Goal: Information Seeking & Learning: Find specific fact

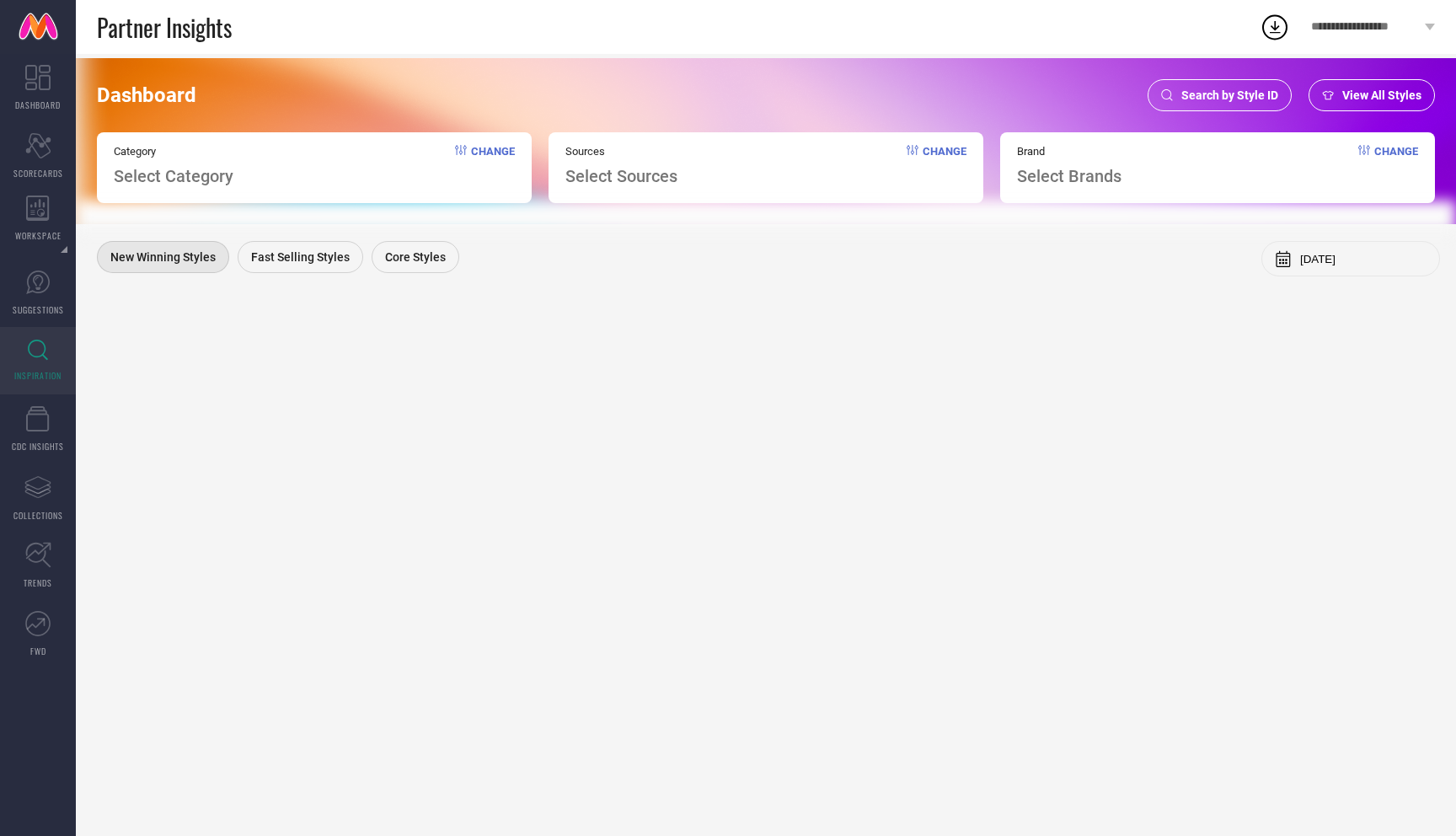
click at [1242, 101] on span "Search by Style ID" at bounding box center [1230, 95] width 97 height 14
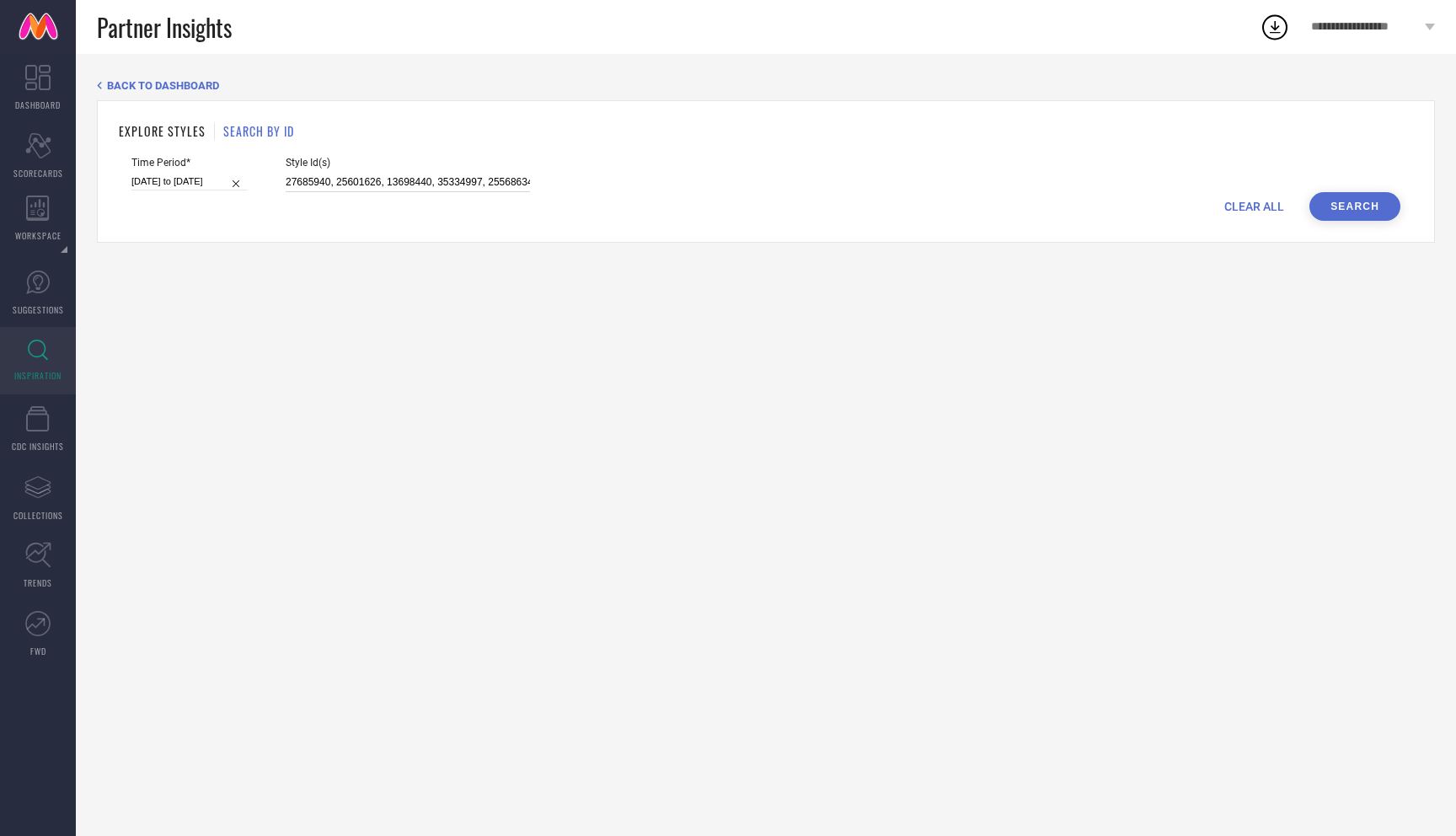
click at [373, 182] on input "27685940, 25601626, 13698440, 35334997, 25568634, 29111220, 23538112, 1254169, …" at bounding box center [407, 182] width 244 height 19
paste input "29225936, , 33722591, , 21353360, , 20292942, , 20292938, , 11178296, , 3331807…"
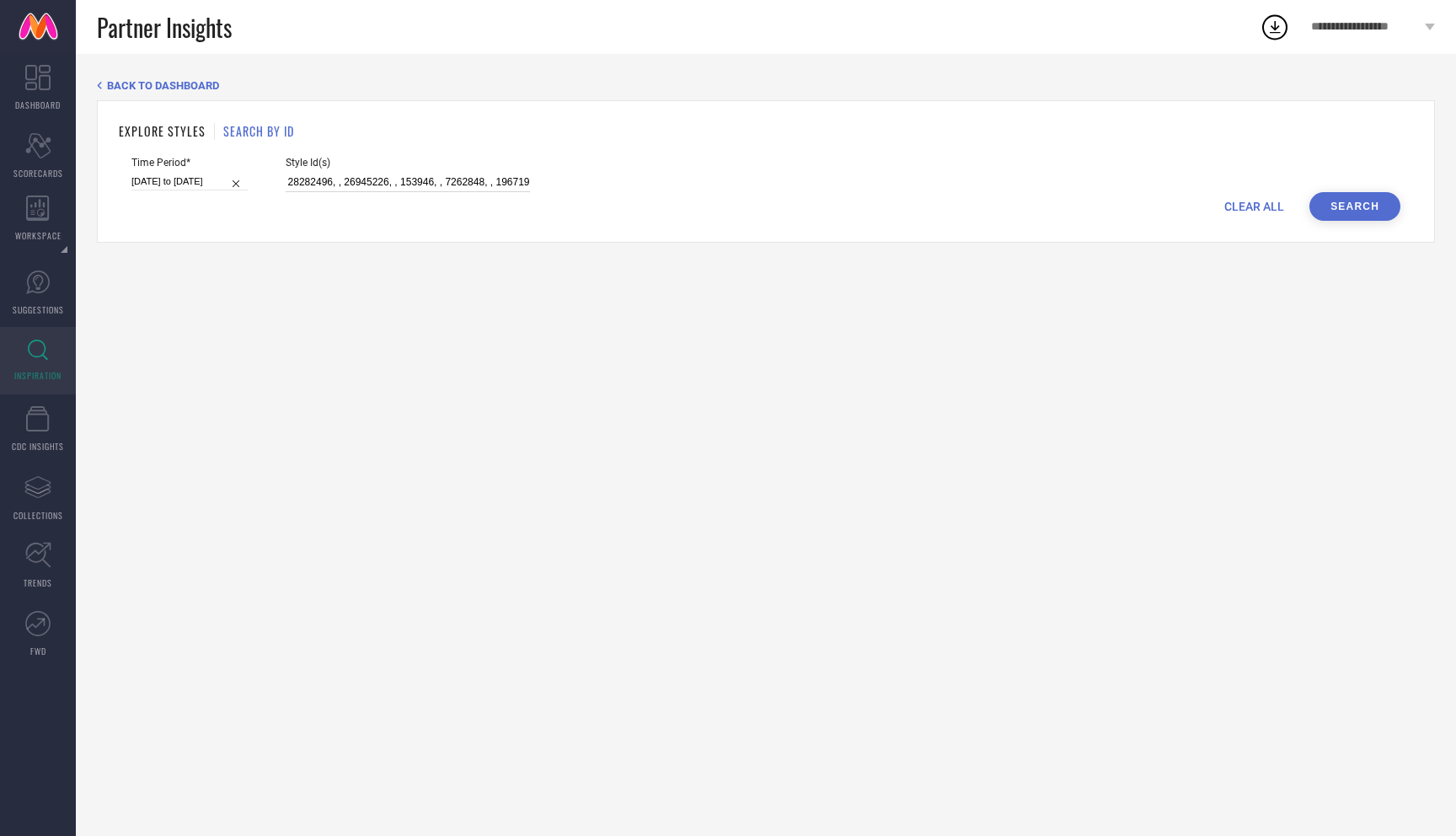
type input "29225936, , 33722591, , 21353360, , 20292942, , 20292938, , 11178296, , 3331807…"
click at [1342, 205] on button "Search" at bounding box center [1355, 206] width 91 height 28
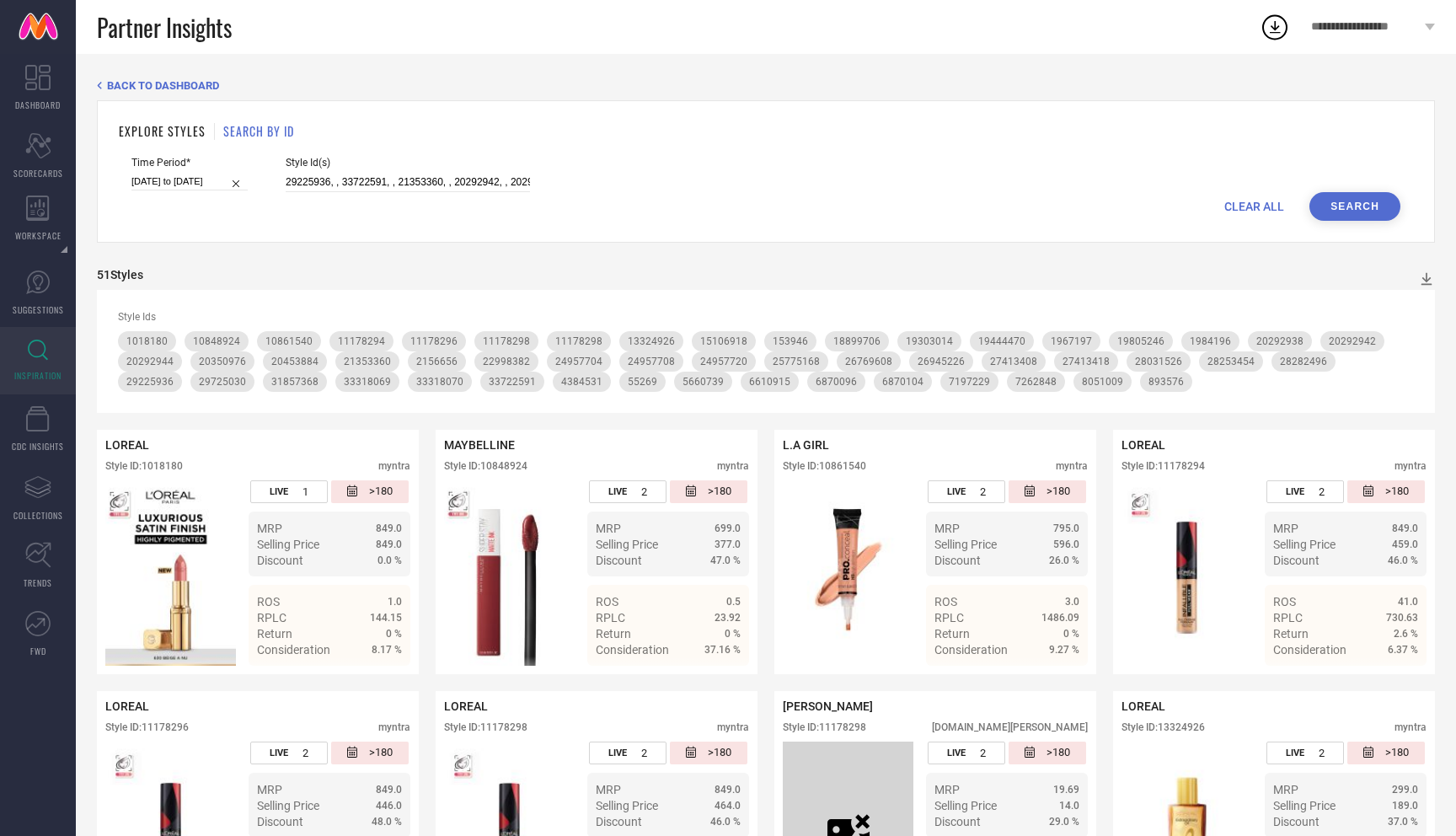
click at [1254, 217] on div "CLEAR ALL Search" at bounding box center [765, 206] width 1269 height 28
click at [1248, 208] on span "CLEAR ALL" at bounding box center [1254, 206] width 60 height 14
click at [460, 181] on input at bounding box center [407, 182] width 244 height 19
paste input "29225936, , 25601614, , 25601608, , 26028630, , 26028628, , 26028652, , 2602864…"
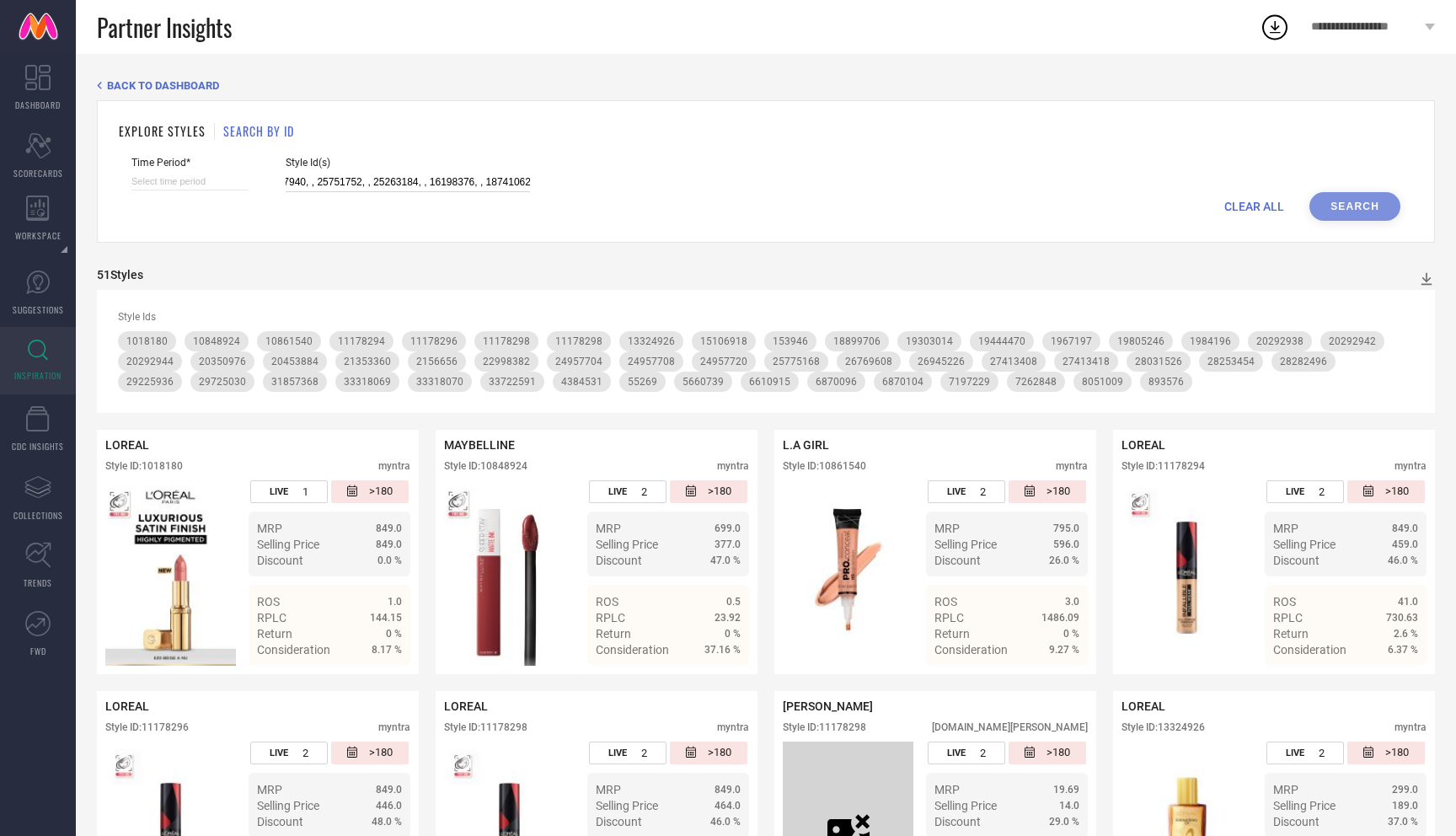
type input "29225936, , 25601614, , 25601608, , 26028630, , 26028628, , 26028652, , 2602864…"
click at [1363, 203] on div "CLEAR ALL Search" at bounding box center [765, 206] width 1269 height 28
click at [1150, 229] on div "EXPLORE STYLES SEARCH BY ID Time Period* Style Id(s) 29225936, , 25601614, , 25…" at bounding box center [766, 171] width 1339 height 142
click at [1361, 208] on div "CLEAR ALL Search" at bounding box center [765, 206] width 1269 height 28
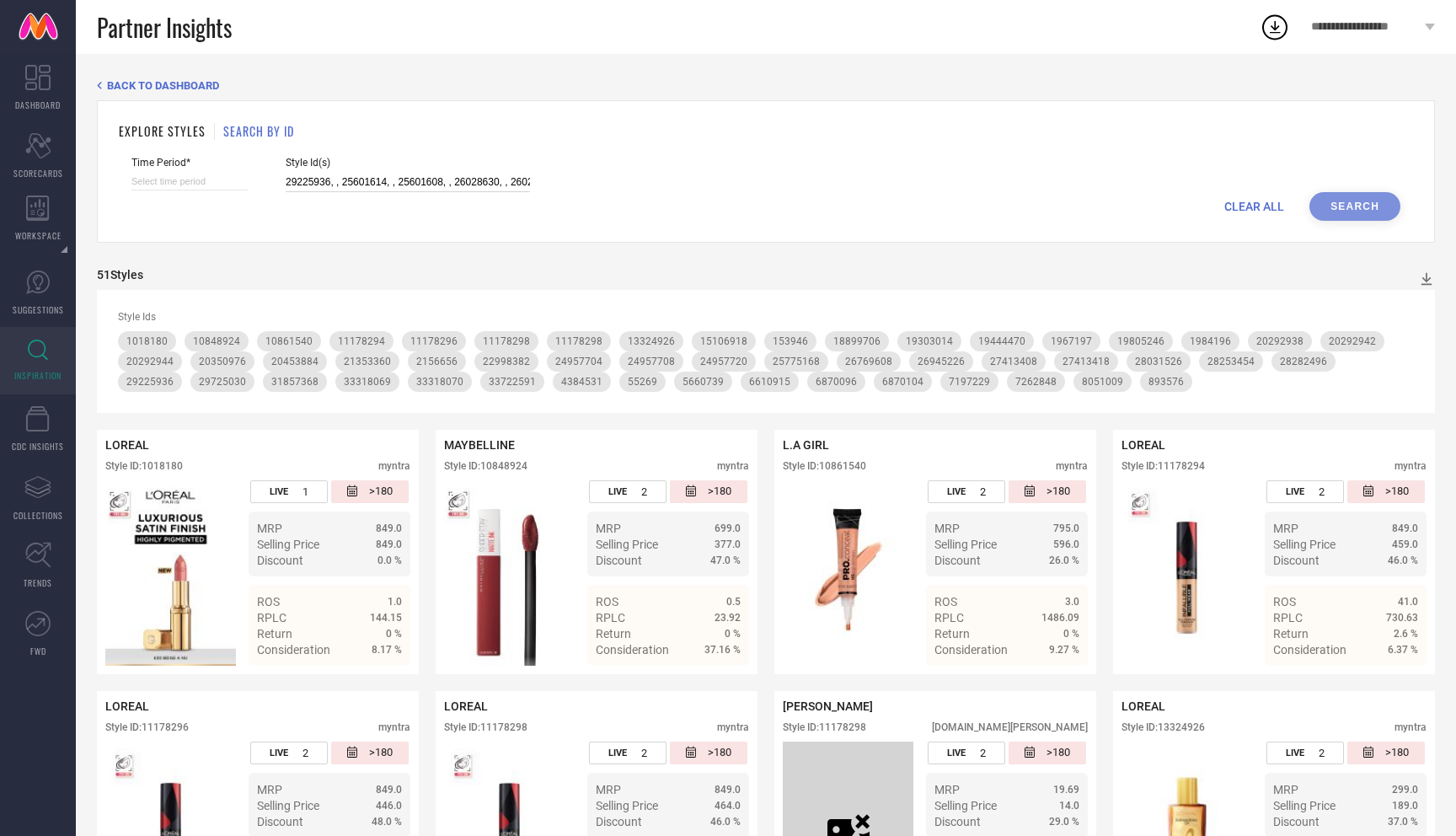
click at [420, 187] on input "29225936, , 25601614, , 25601608, , 26028630, , 26028628, , 26028652, , 2602864…" at bounding box center [407, 182] width 244 height 19
paste input "29225936, , 25601614, , 25601608, , 26028630, , 26028628, , 26028652, , 2602864…"
type input "29225936, , 25601614, , 25601608, , 26028630, , 26028628, , 26028652, , 2602864…"
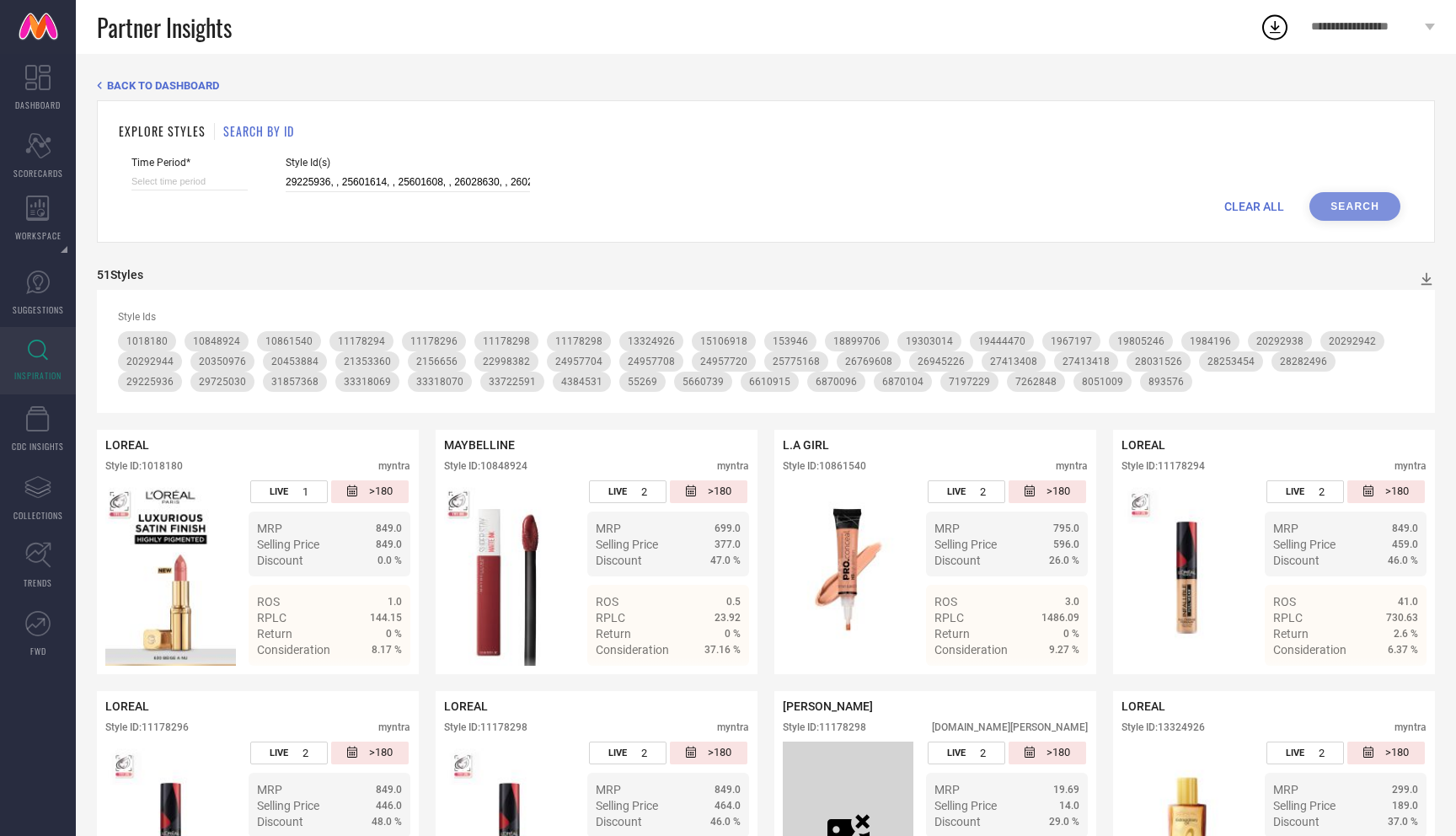
click at [1351, 198] on div "CLEAR ALL Search" at bounding box center [765, 206] width 1269 height 28
click at [424, 177] on input "29225936, , 25601614, , 25601608, , 26028630, , 26028628, , 26028652, , 2602864…" at bounding box center [407, 182] width 244 height 19
click at [184, 182] on input at bounding box center [189, 181] width 117 height 17
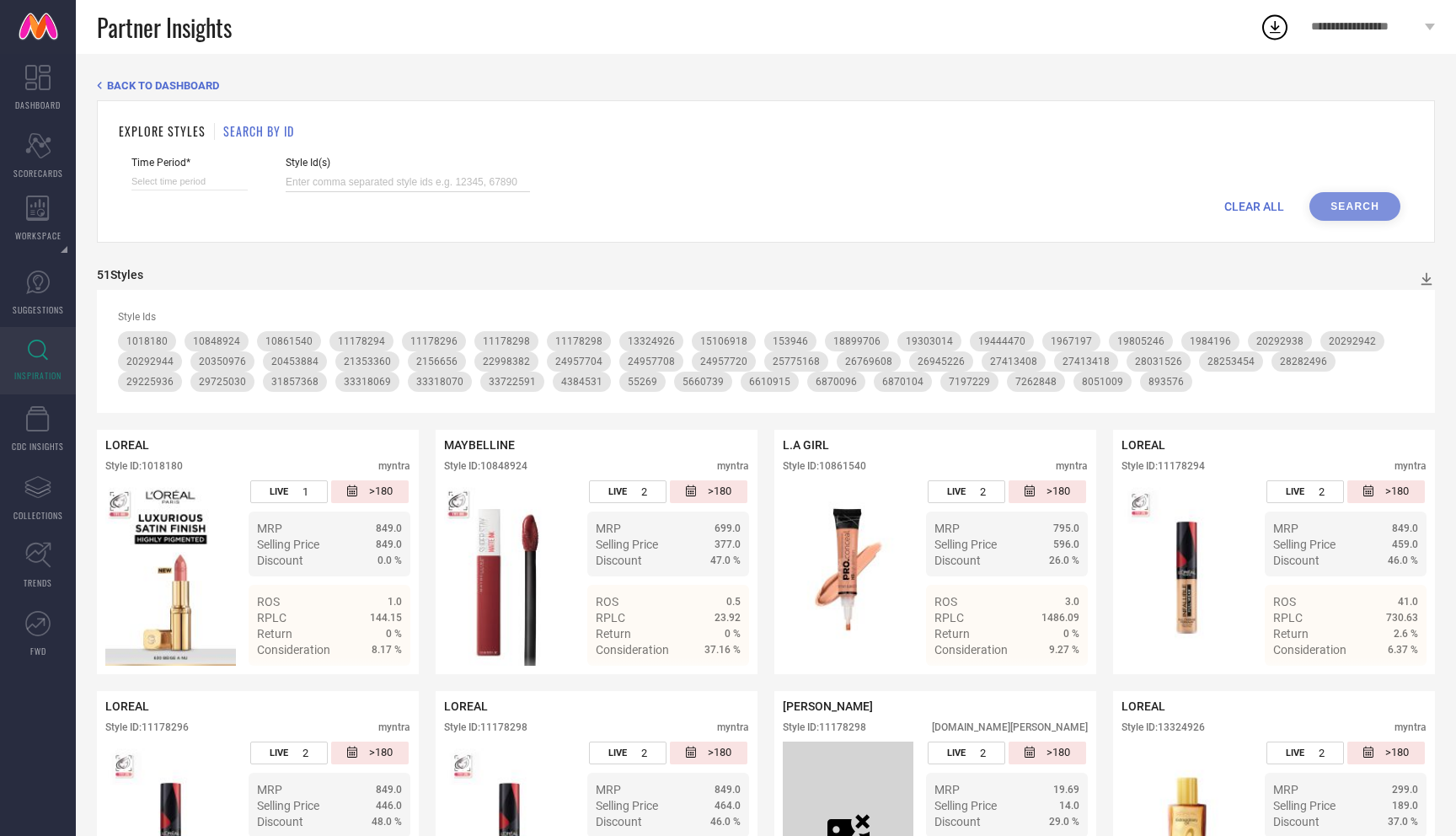
select select "7"
select select "2025"
select select "8"
select select "2025"
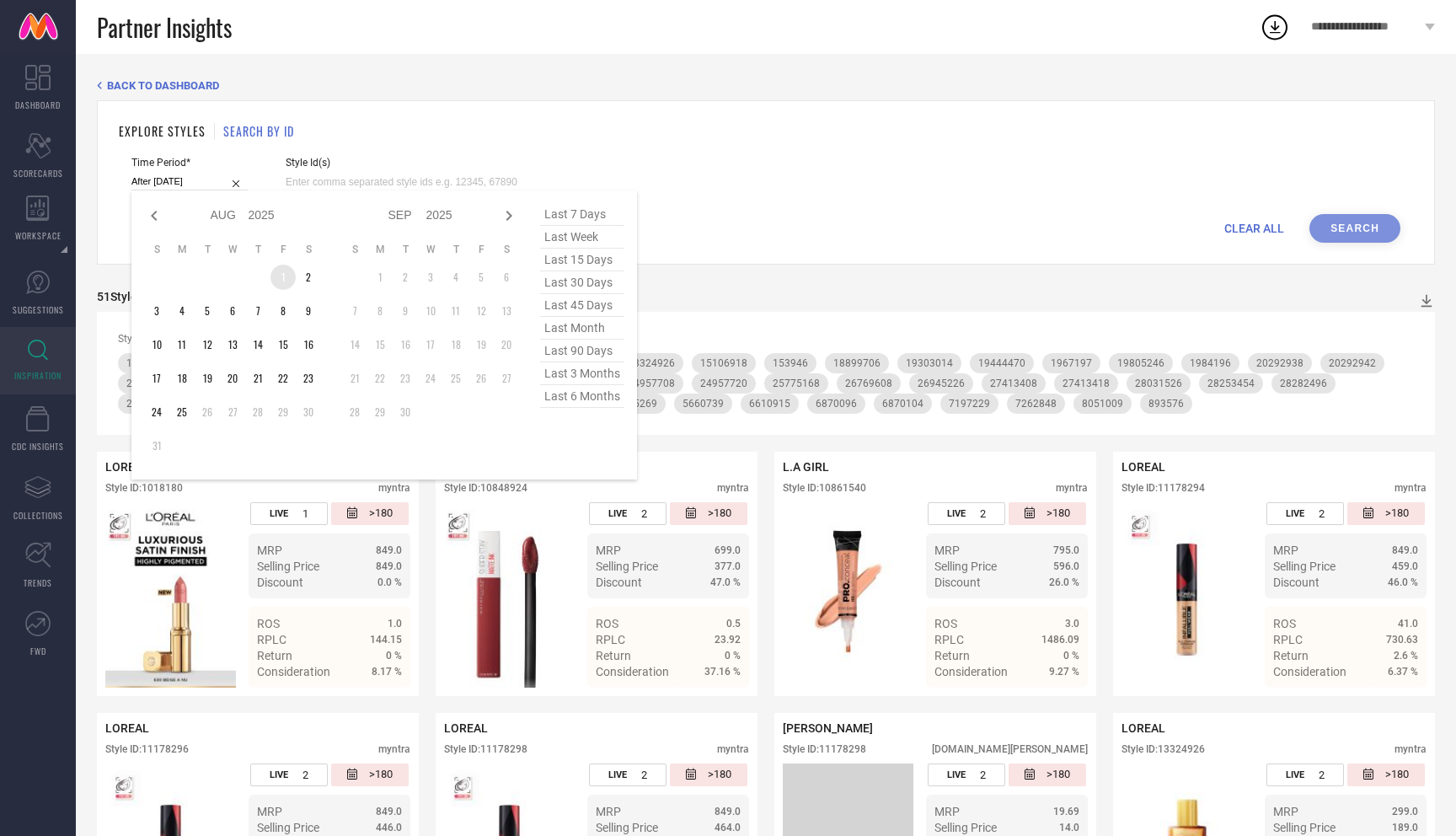
click at [285, 282] on td "1" at bounding box center [283, 277] width 26 height 26
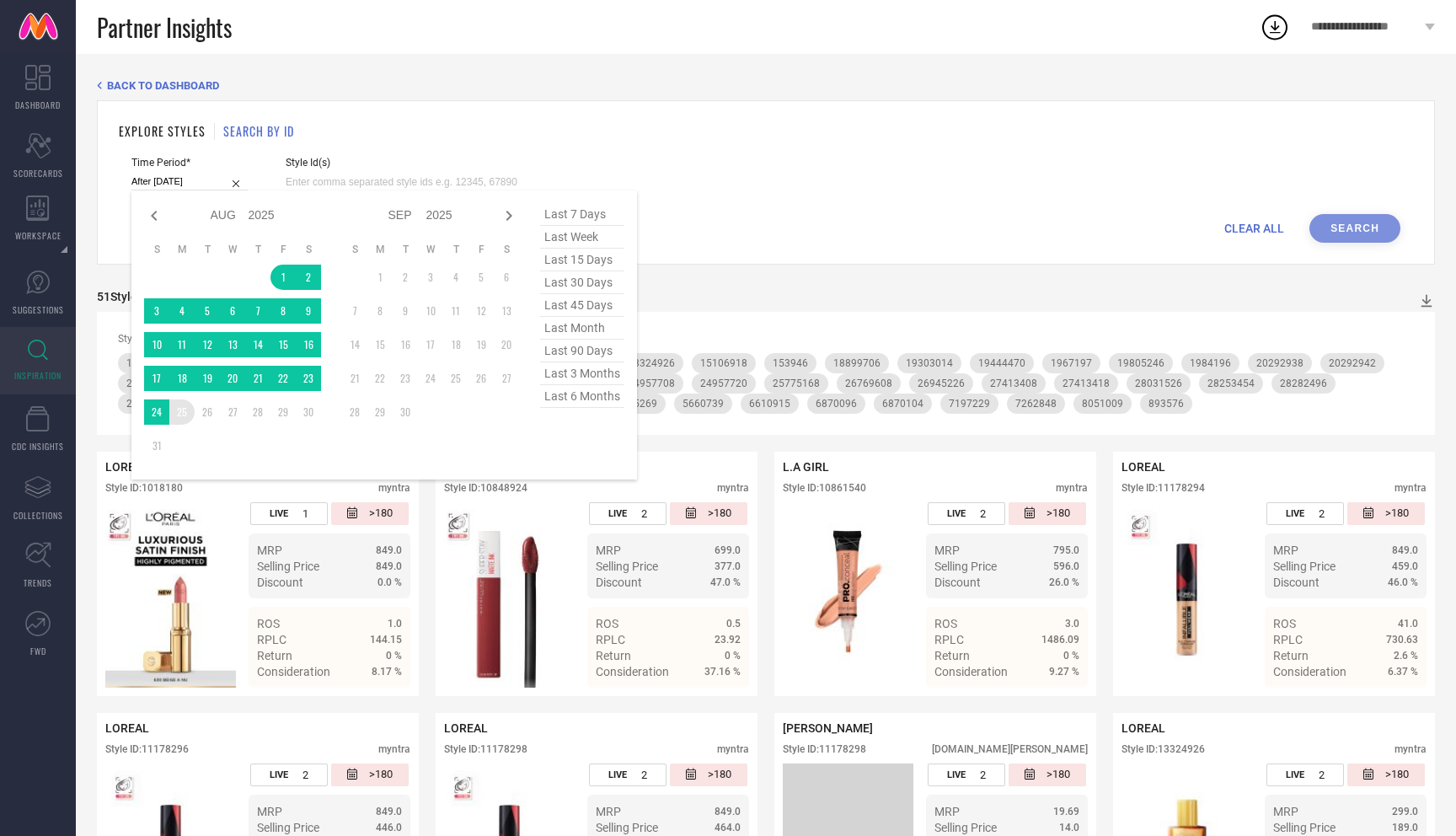
type input "01-08-2025 to 25-08-2025"
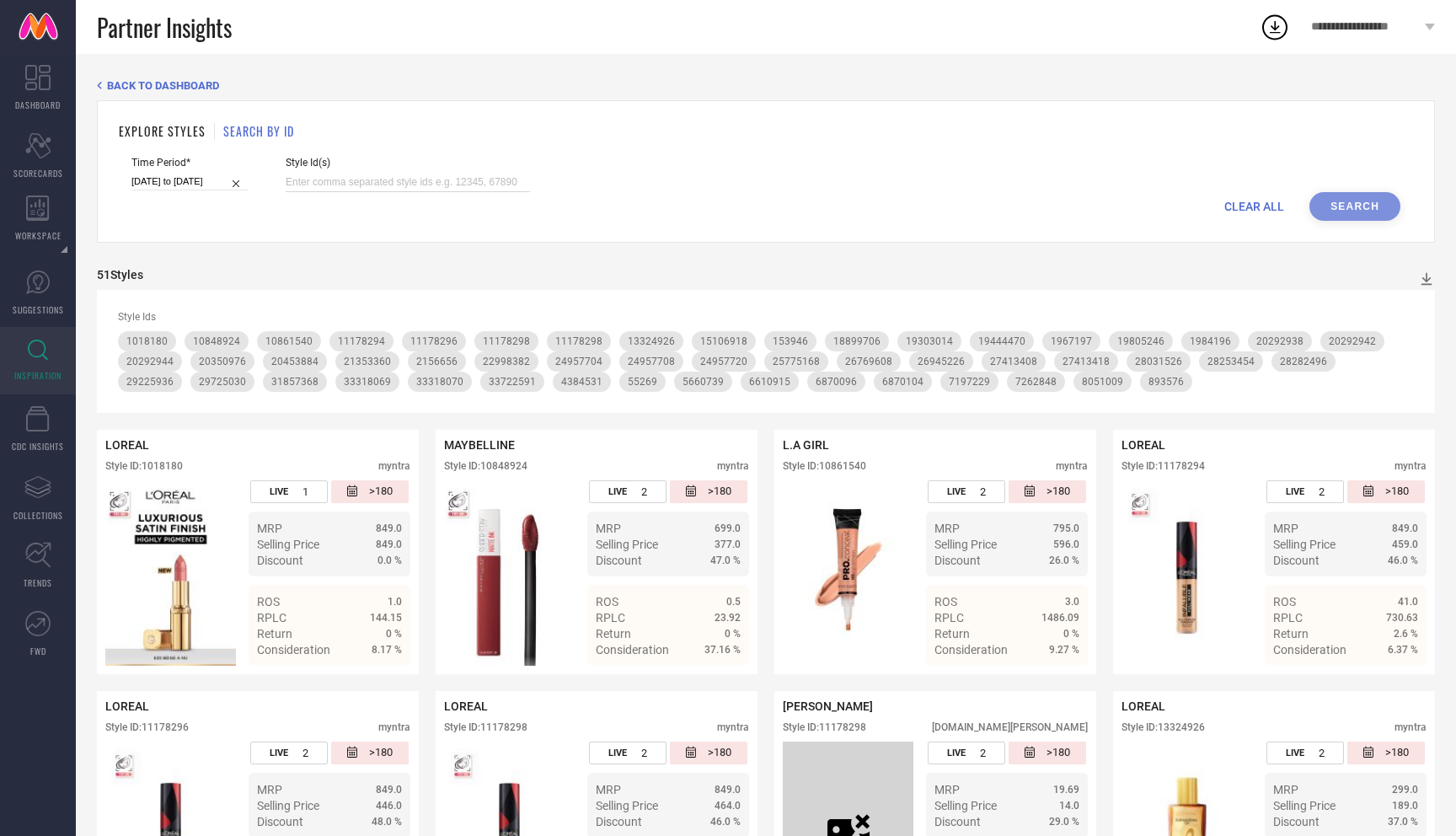
click at [406, 181] on input at bounding box center [407, 182] width 244 height 19
paste input "29225936, , 25601614, , 25601608, , 26028630, , 26028628, , 26028652, , 2602864…"
type input "29225936, , 25601614, , 25601608, , 26028630, , 26028628, , 26028652, , 2602864…"
click at [1335, 206] on button "Search" at bounding box center [1355, 206] width 91 height 28
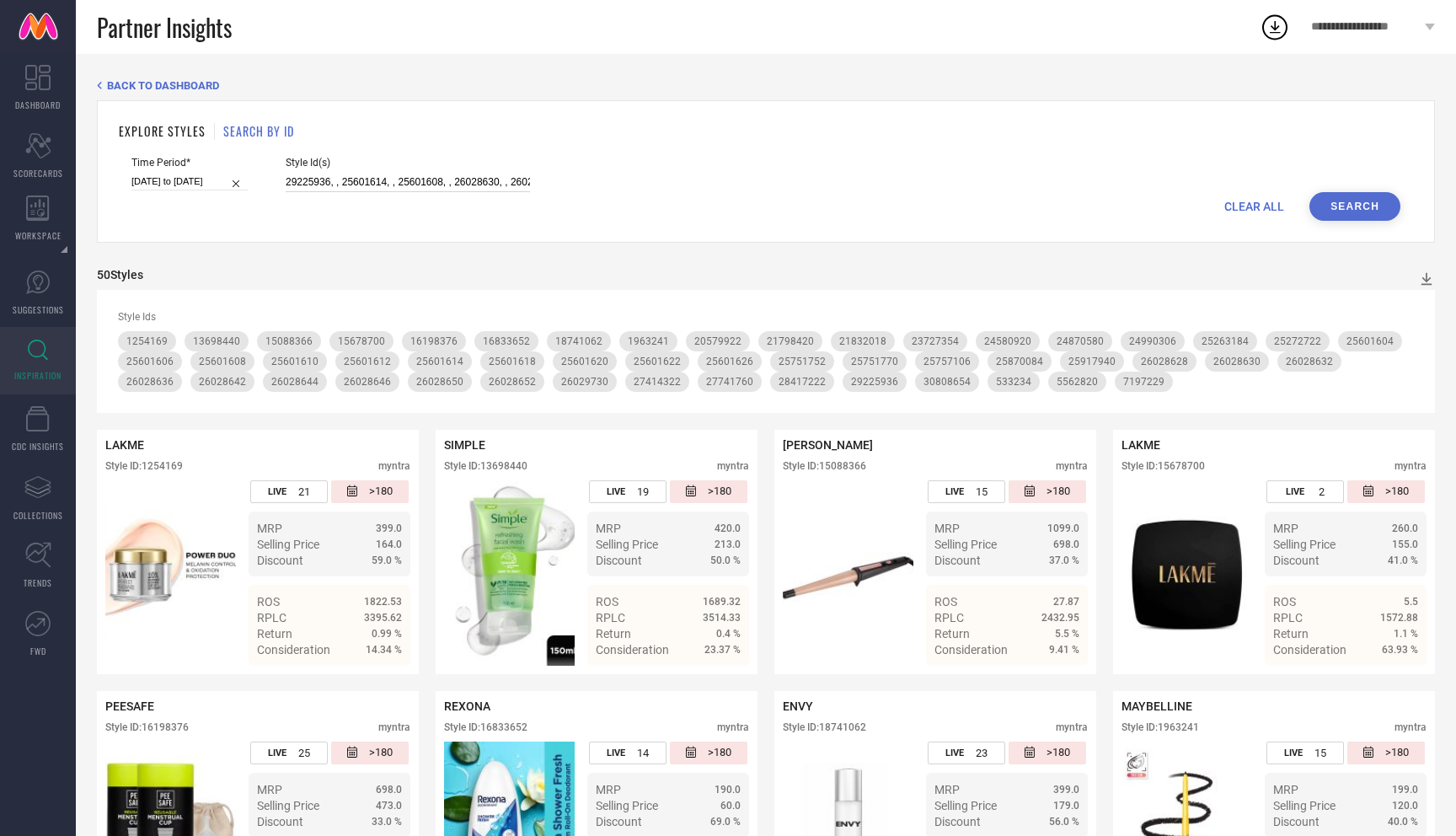
click at [495, 174] on input "29225936, , 25601614, , 25601608, , 26028630, , 26028628, , 26028652, , 2602864…" at bounding box center [407, 182] width 244 height 19
click at [921, 200] on div "CLEAR ALL Search" at bounding box center [765, 206] width 1269 height 28
click at [402, 171] on div "Style Id(s) 29225936, , 25601614, , 25601608, , 26028630, , 26028628, , 2602865…" at bounding box center [407, 174] width 244 height 36
click at [402, 173] on input "29225936, , 25601614, , 25601608, , 26028630, , 26028628, , 26028652, , 2602864…" at bounding box center [407, 182] width 244 height 19
click at [402, 178] on input "29225936, , 25601614, , 25601608, , 26028630, , 26028628, , 26028652, , 2602864…" at bounding box center [407, 182] width 244 height 19
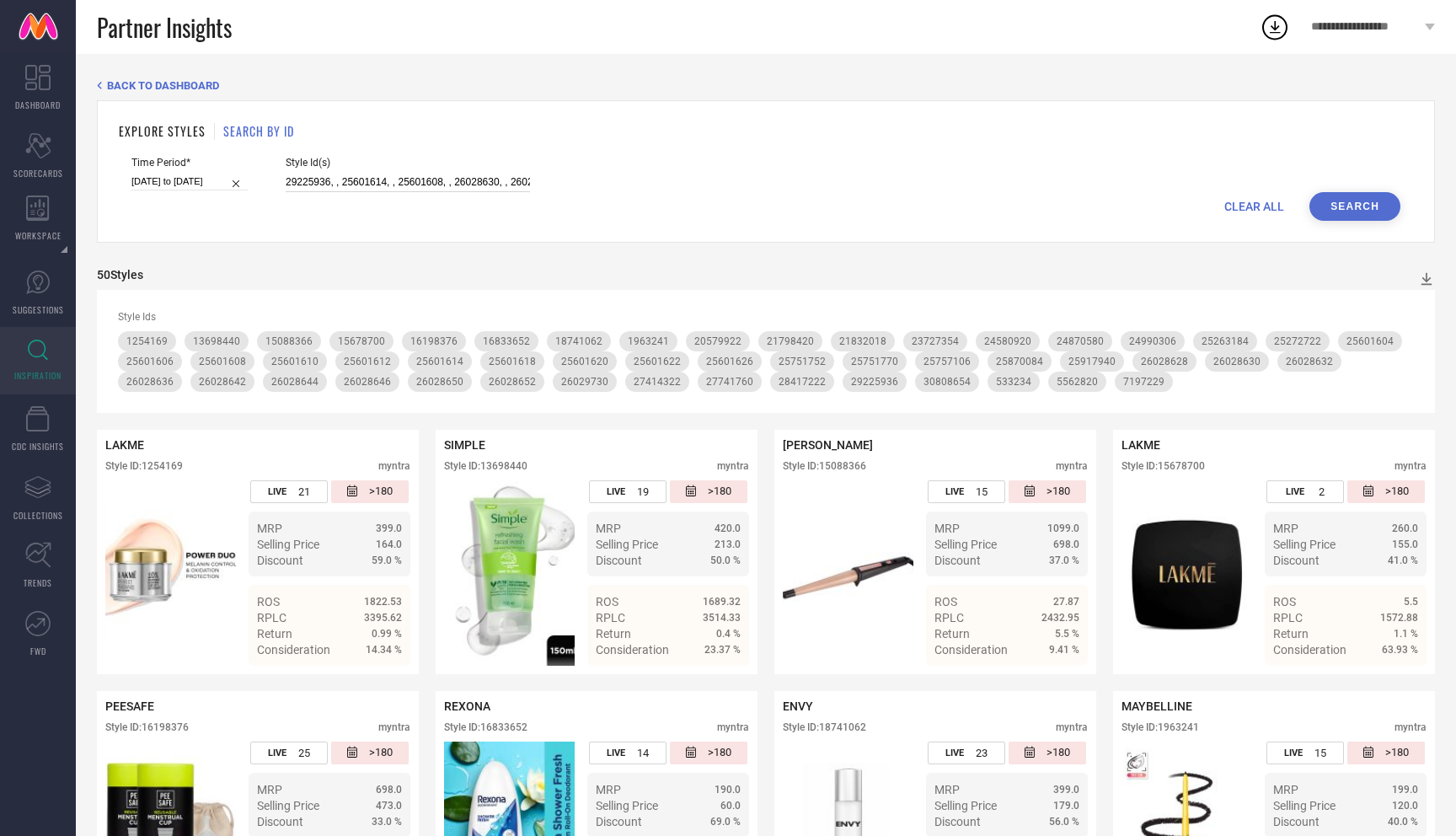
click at [402, 178] on input "29225936, , 25601614, , 25601608, , 26028630, , 26028628, , 26028652, , 2602864…" at bounding box center [407, 182] width 244 height 19
paste input "29225936, , 25601614, , 25601608, , 26028630, , 26028628, , 26028652, , 2602864…"
type input "29225936, , 25601614, , 25601608, , 26028630, , 26028628, , 26028652, , 2602864…"
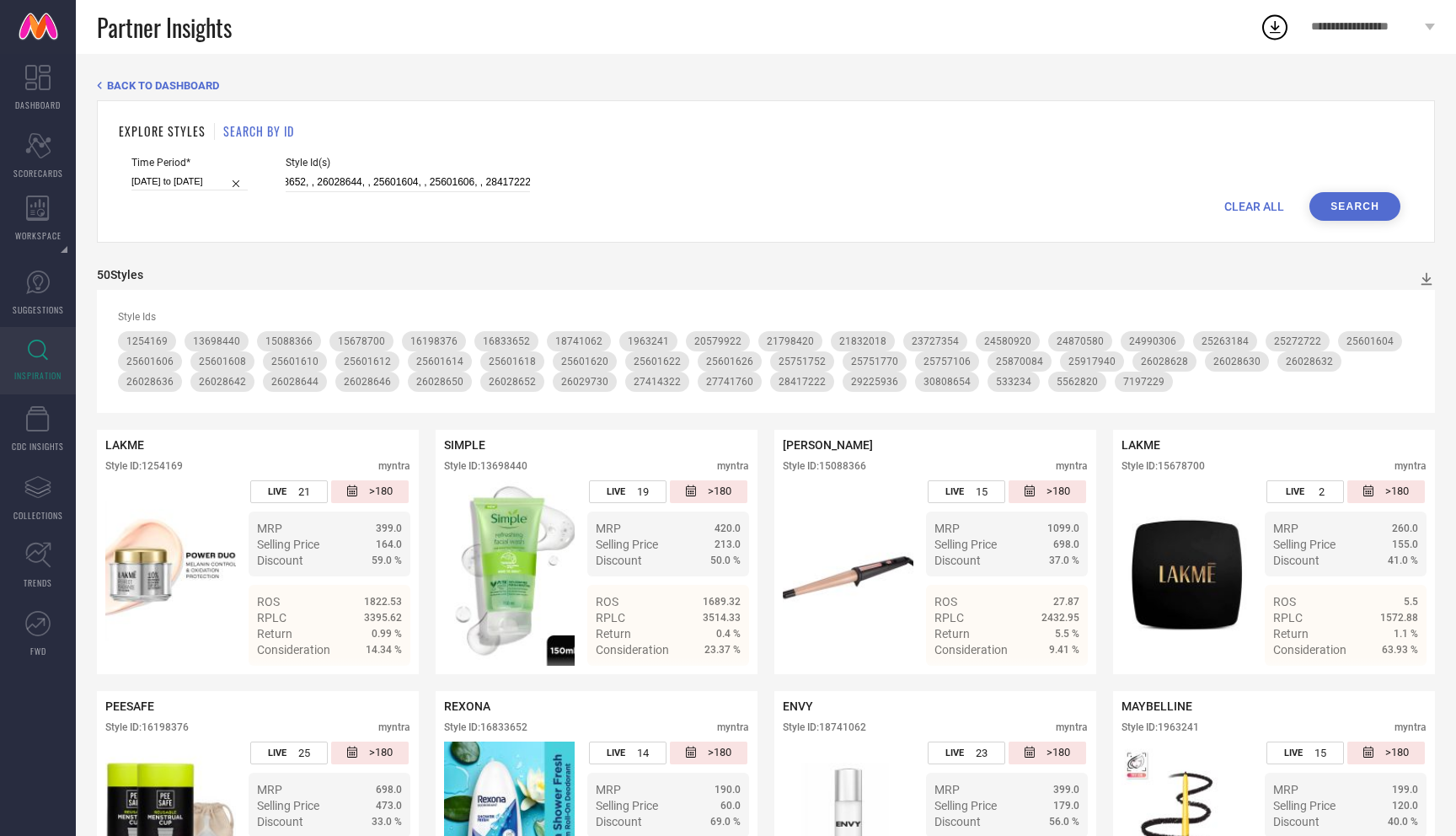
scroll to position [0, 0]
click at [1337, 204] on button "Search" at bounding box center [1355, 206] width 91 height 28
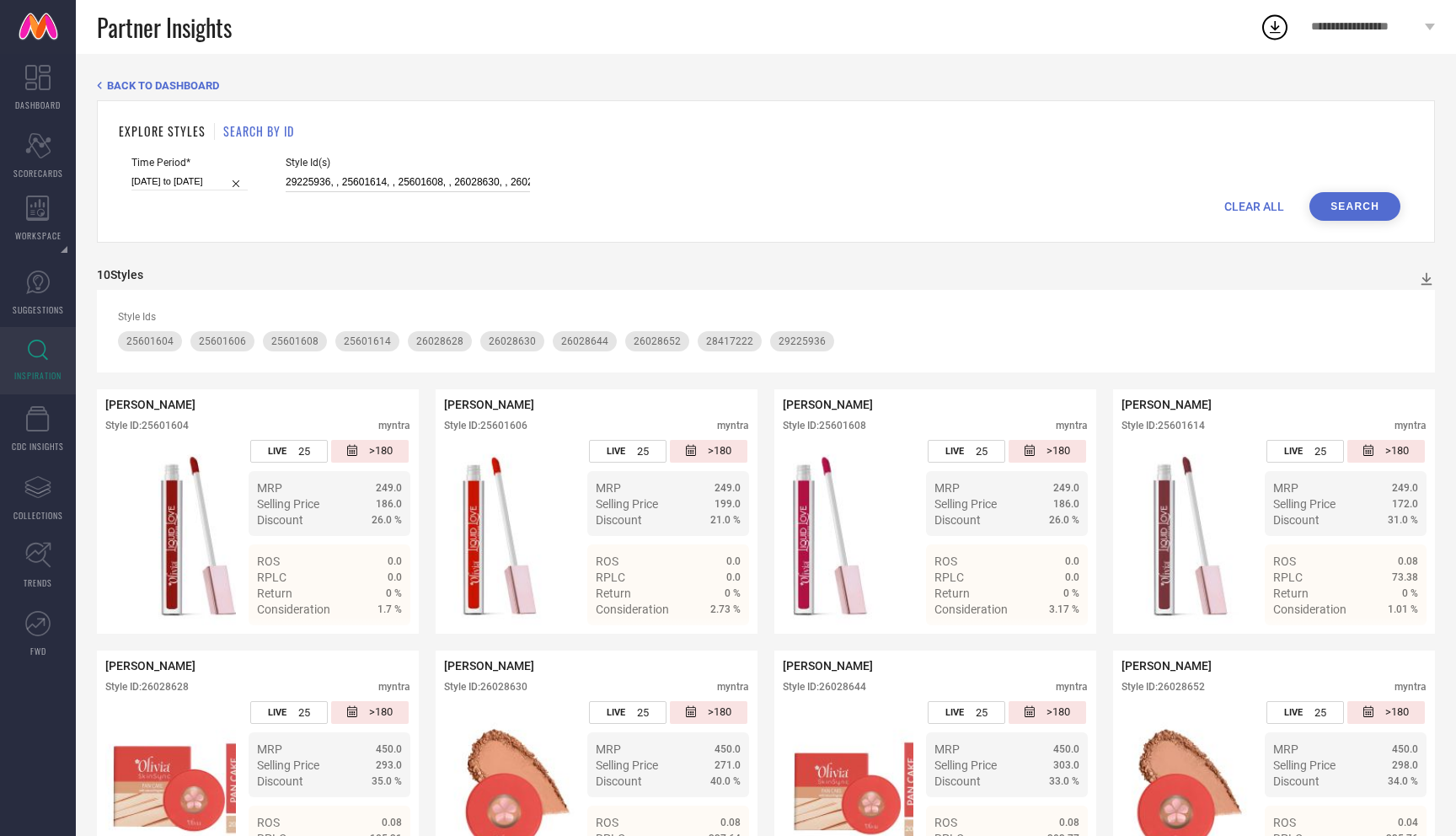
click at [361, 182] on input "29225936, , 25601614, , 25601608, , 26028630, , 26028628, , 26028652, , 2602864…" at bounding box center [407, 182] width 244 height 19
paste input "9225936, , 1254169, , 27741064, , 26028646, , 24991178, , 24580920, , 26028642,…"
click at [1337, 206] on button "Search" at bounding box center [1355, 206] width 91 height 28
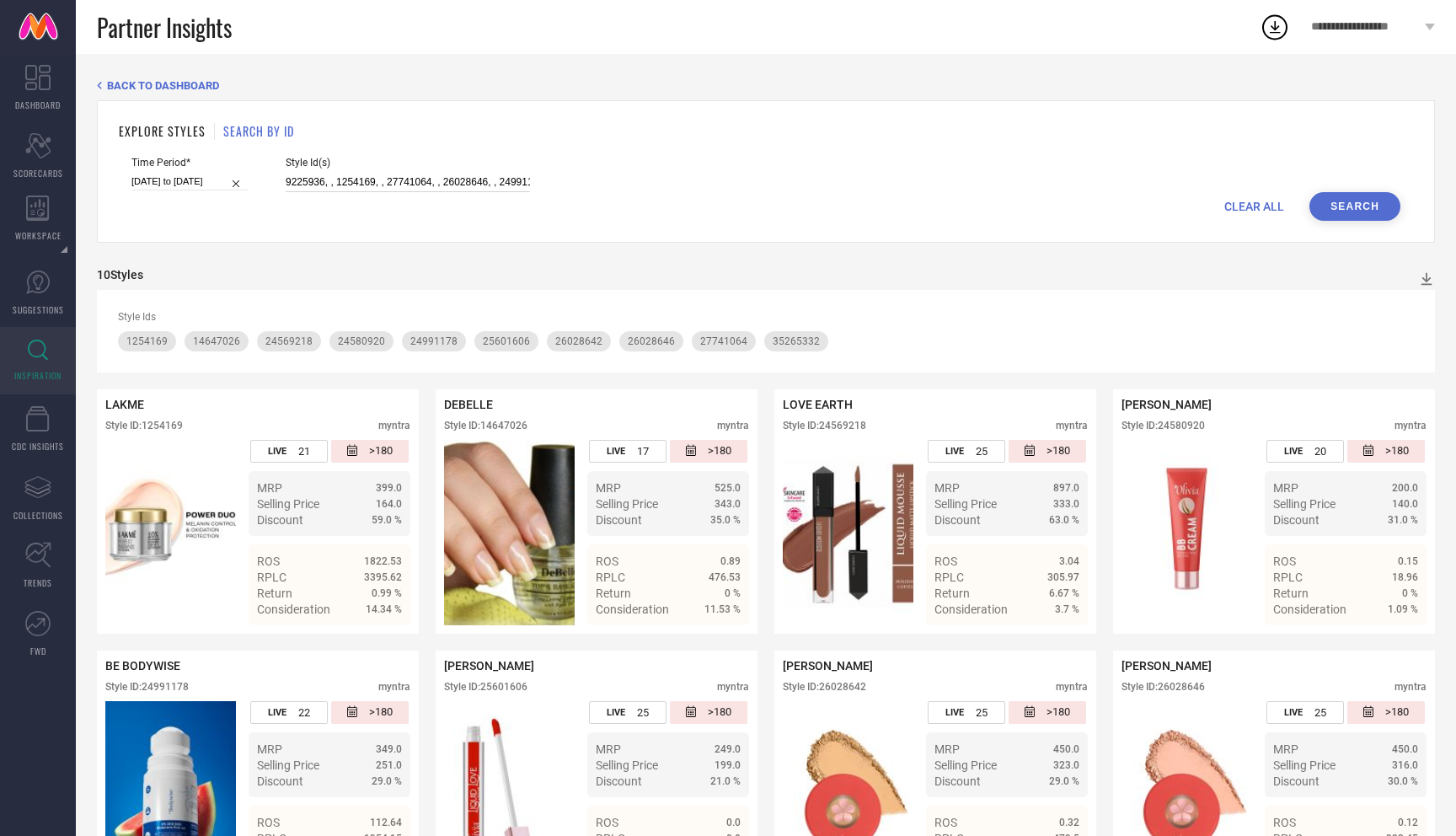
click at [380, 183] on input "9225936, , 1254169, , 27741064, , 26028646, , 24991178, , 24580920, , 26028642,…" at bounding box center [407, 182] width 244 height 19
type input "9225936, , 1254169, ,, , 26028646, , 24991178, , 24580920, , 26028642, , 256016…"
paste input "29361338, , 34616460, , 34968692, , 32249414, , 31533810, , 672632, , 25268470,…"
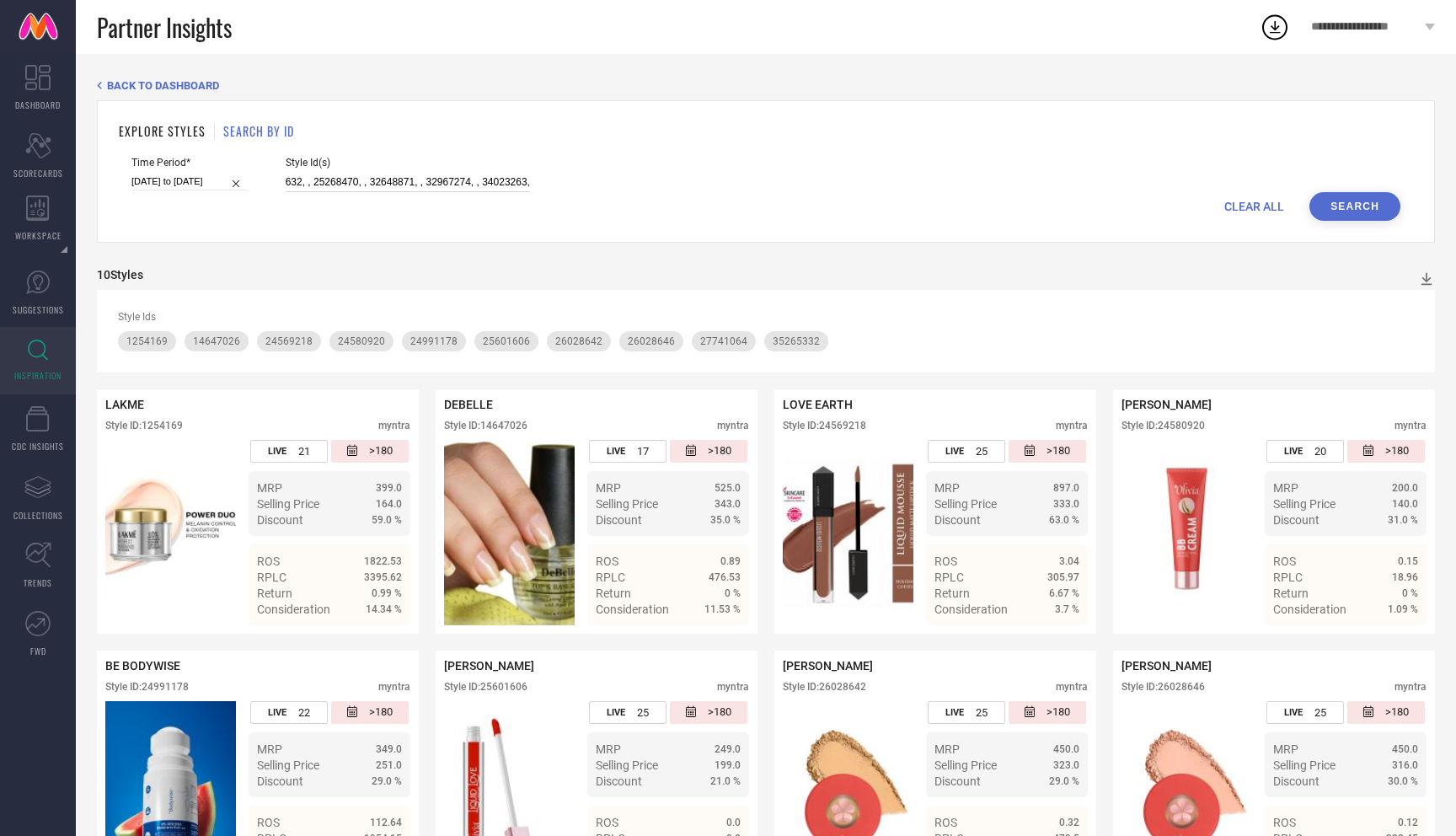
type input "29361338, , 34616460, , 34968692, , 32249414, , 31533810, , 672632, , 25268470,…"
click at [1344, 207] on button "Search" at bounding box center [1355, 206] width 91 height 28
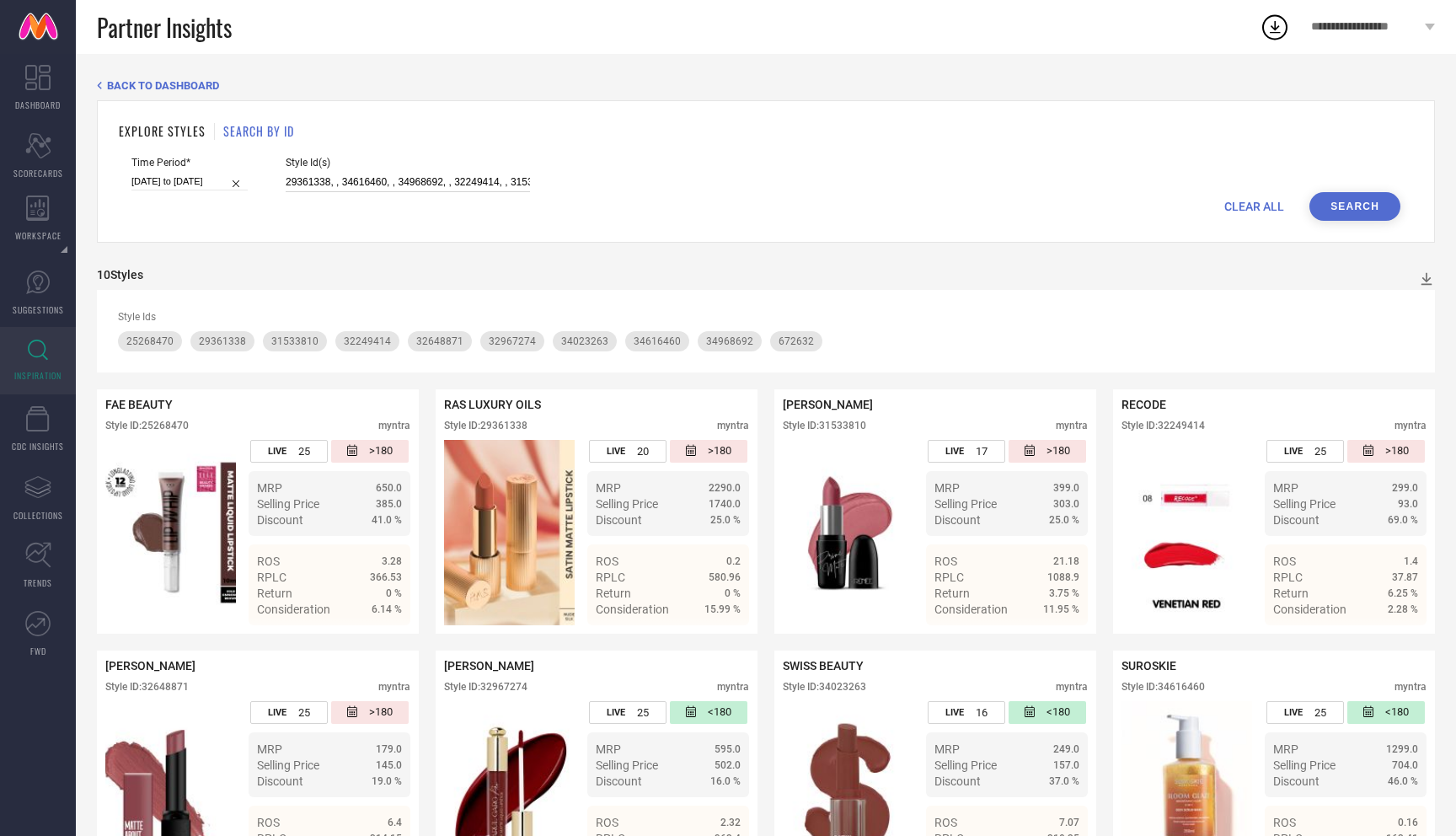
click at [367, 183] on input "29361338, , 34616460, , 34968692, , 32249414, , 31533810, , 672632, , 25268470,…" at bounding box center [407, 182] width 244 height 19
paste input "29225936, , 1254169, , 27741064, , 26028646, , 24991178, , 24580920, , 26028642…"
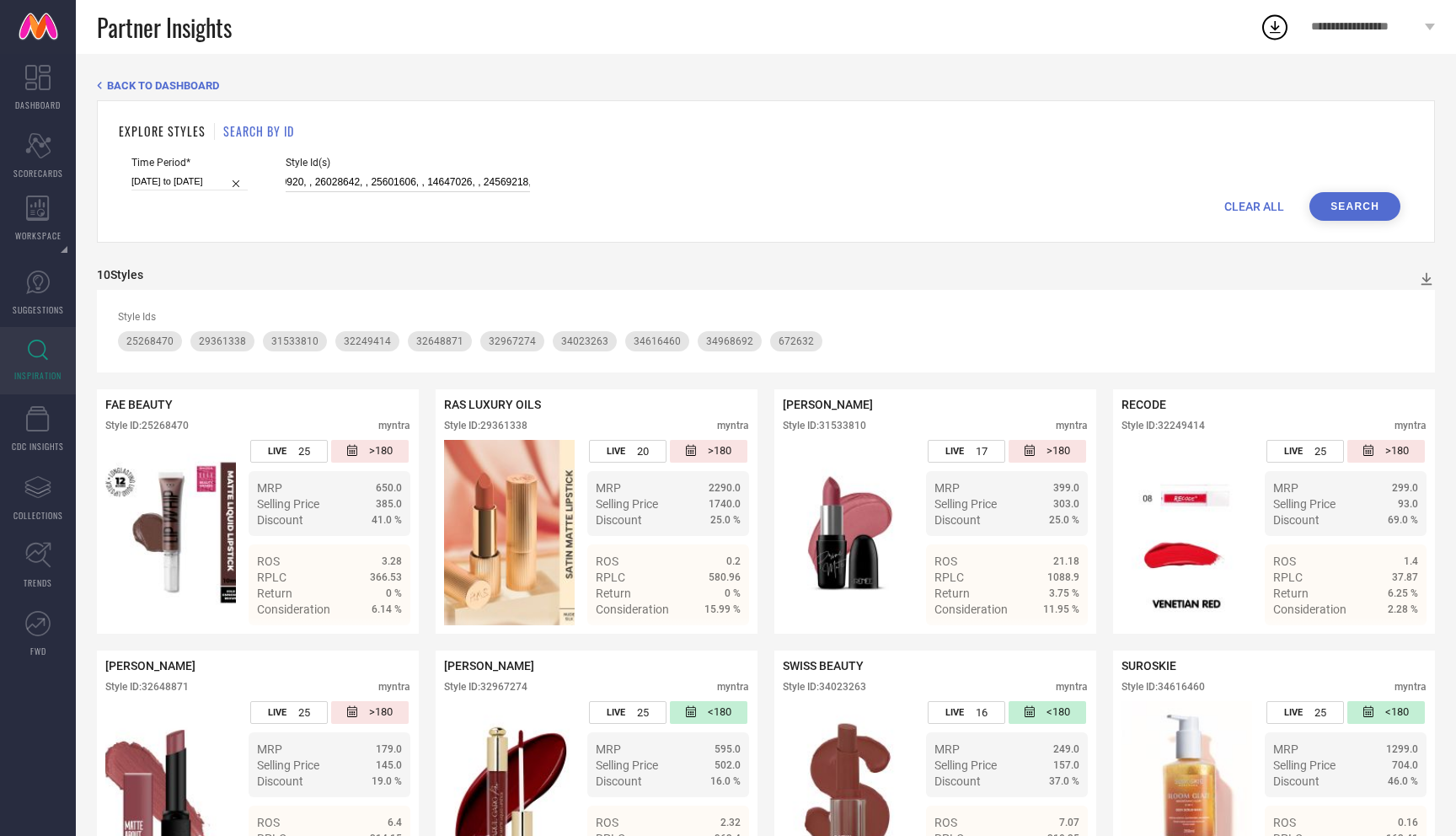
type input "29225936, , 1254169, , 27741064, , 26028646, , 24991178, , 24580920, , 26028642…"
click at [1350, 202] on button "Search" at bounding box center [1355, 206] width 91 height 28
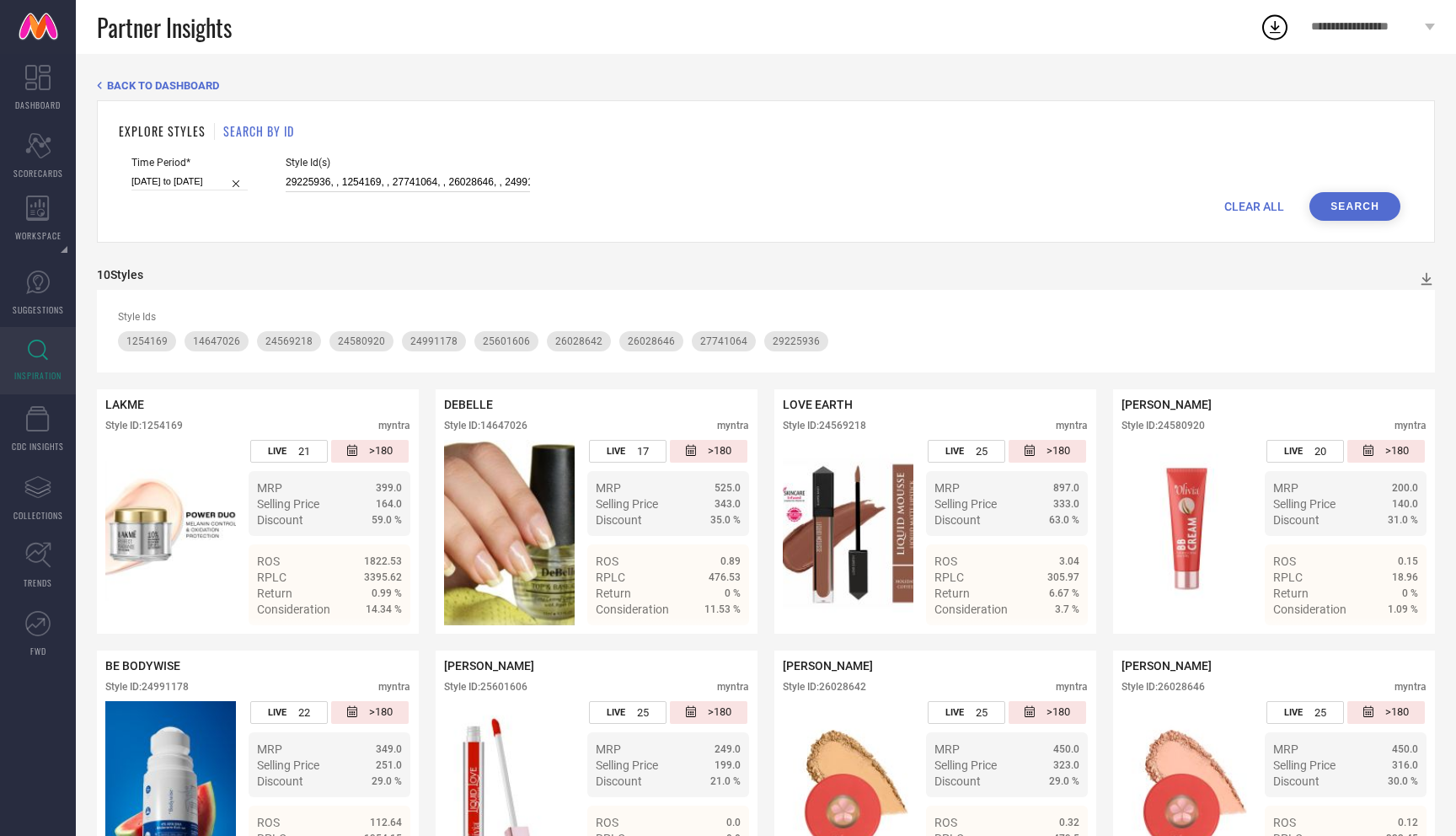
click at [381, 188] on input "29225936, , 1254169, , 27741064, , 26028646, , 24991178, , 24580920, , 26028642…" at bounding box center [407, 182] width 244 height 19
paste input "29225936, , 28417222, , 25601626, , 25601620, , 24610350, , 26029730, , 2602863…"
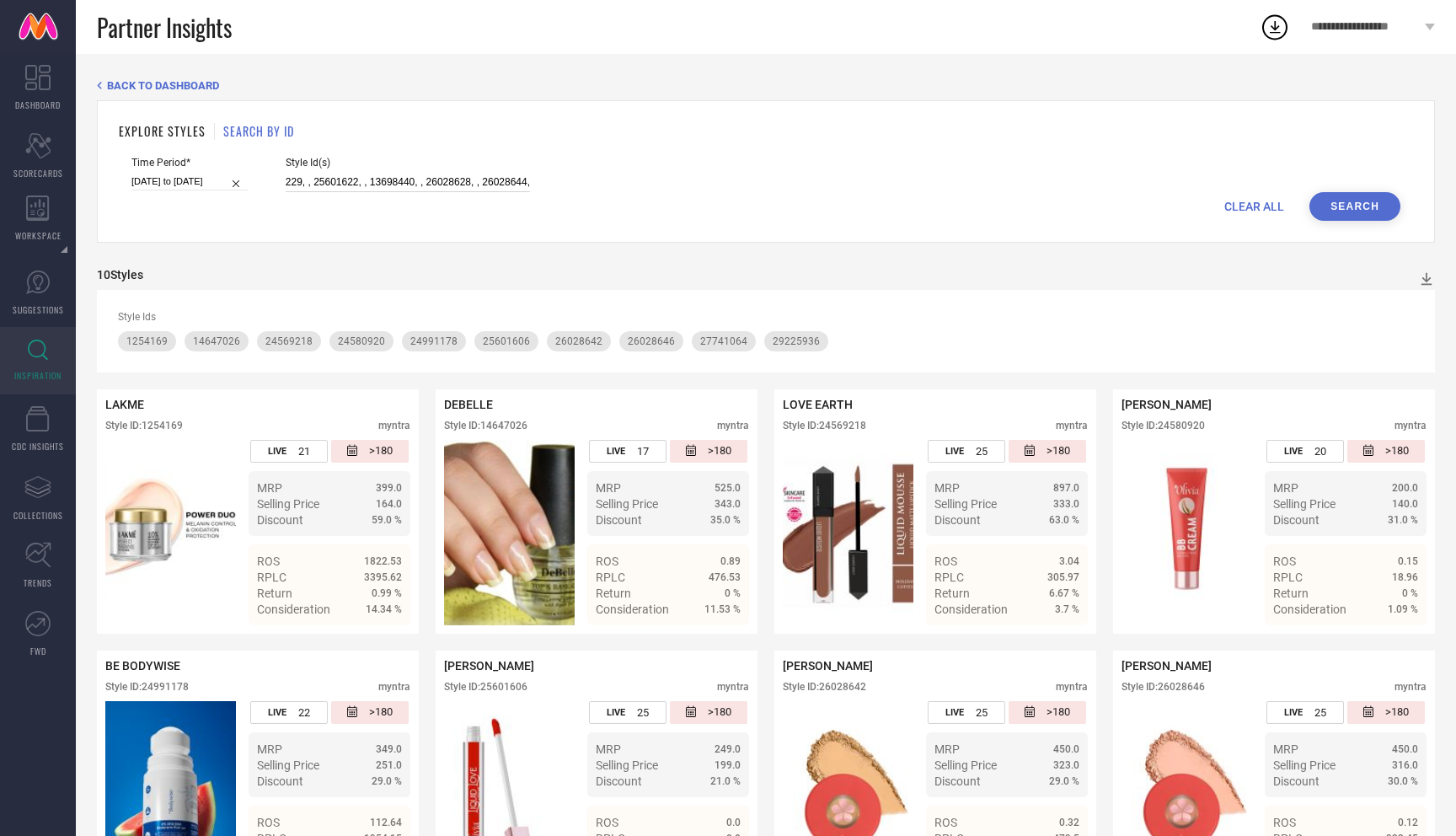
type input "29225936, , 28417222, , 25601626, , 25601620, , 24610350, , 26029730, , 2602863…"
click at [1329, 200] on button "Search" at bounding box center [1355, 206] width 91 height 28
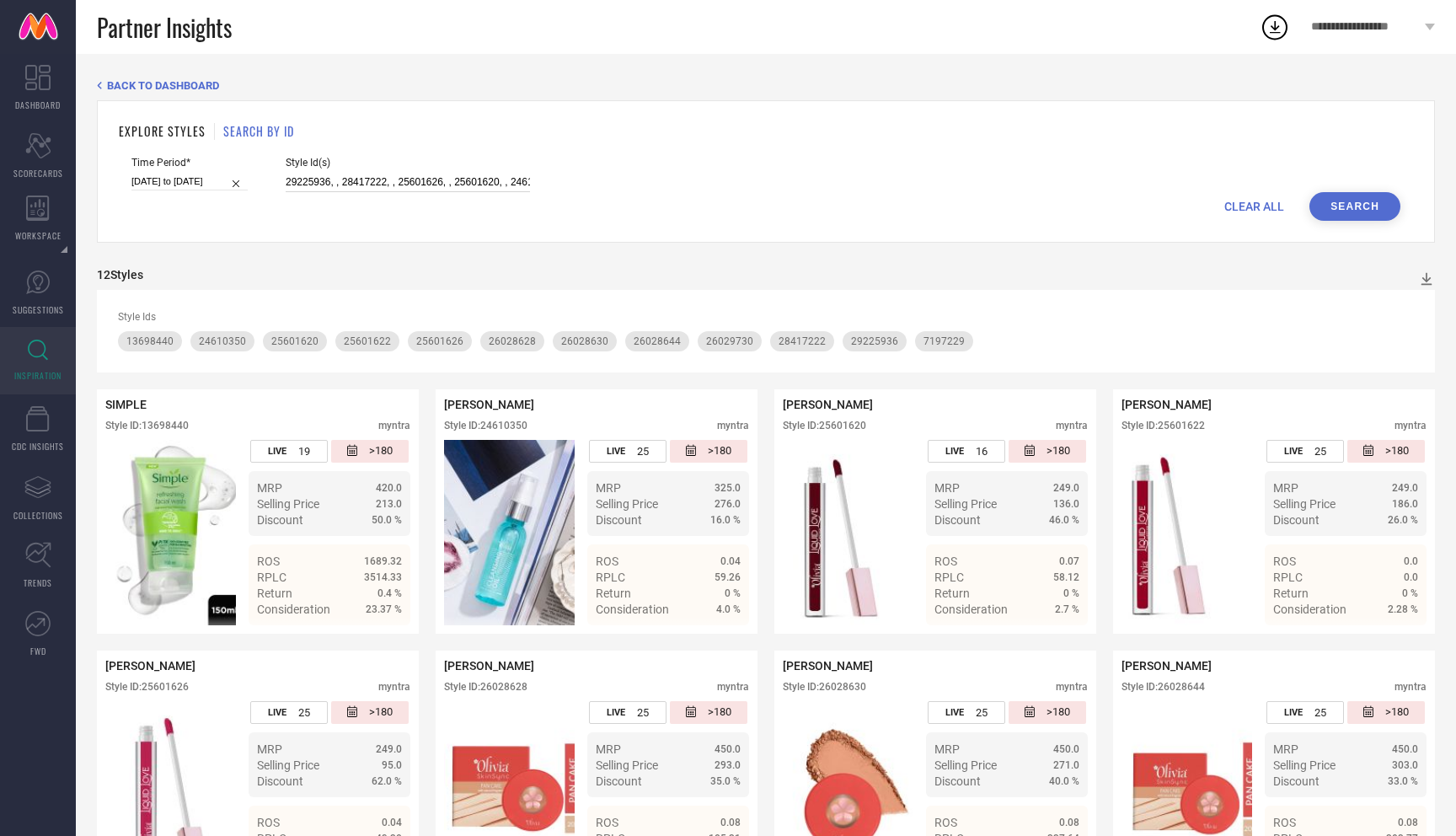
click at [464, 174] on input "29225936, , 28417222, , 25601626, , 25601620, , 24610350, , 26029730, , 2602863…" at bounding box center [407, 182] width 244 height 19
paste input "29225936, , 8667337, , 27741064, , 26028646, , 24580920, , 26028642, , 14647026…"
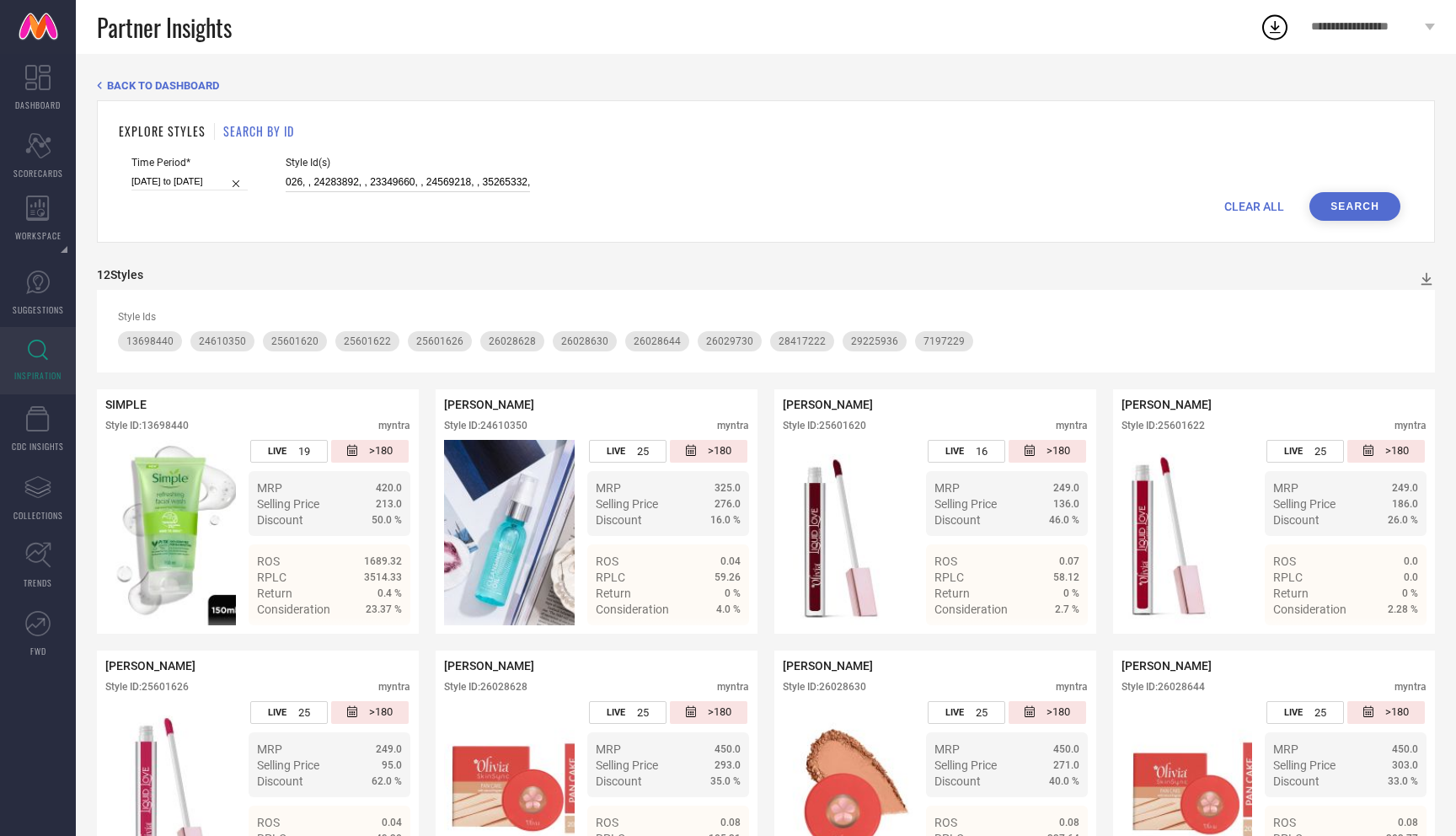
type input "29225936, , 8667337, , 27741064, , 26028646, , 24580920, , 26028642, , 14647026…"
click at [1342, 202] on button "Search" at bounding box center [1355, 206] width 91 height 28
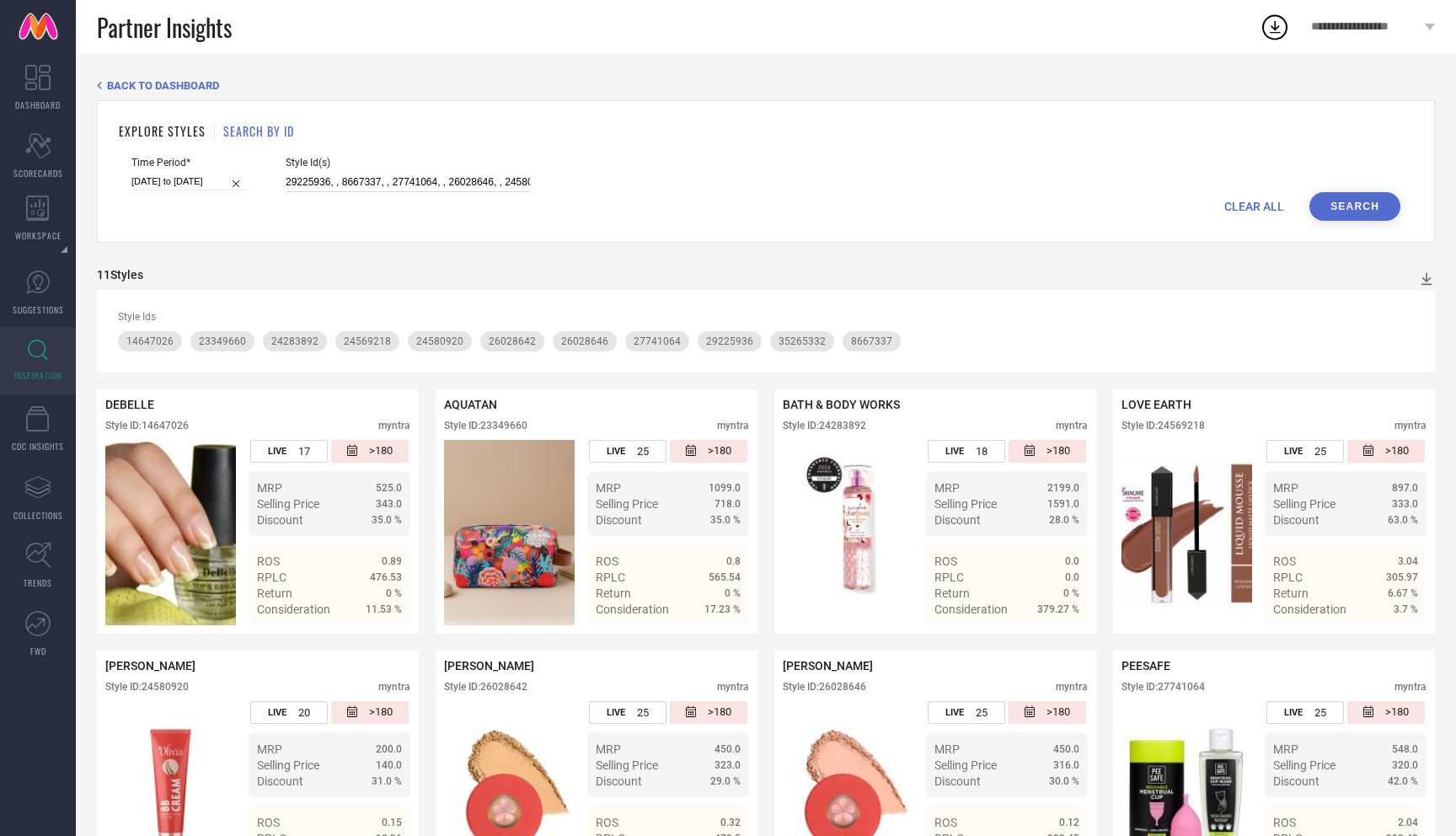
click at [461, 186] on input "29225936, , 8667337, , 27741064, , 26028646, , 24580920, , 26028642, , 14647026…" at bounding box center [407, 182] width 244 height 19
paste input "33611385, , 29550710, , 31548858, , 17847998, , 14803066, , 17579096, , 3224937…"
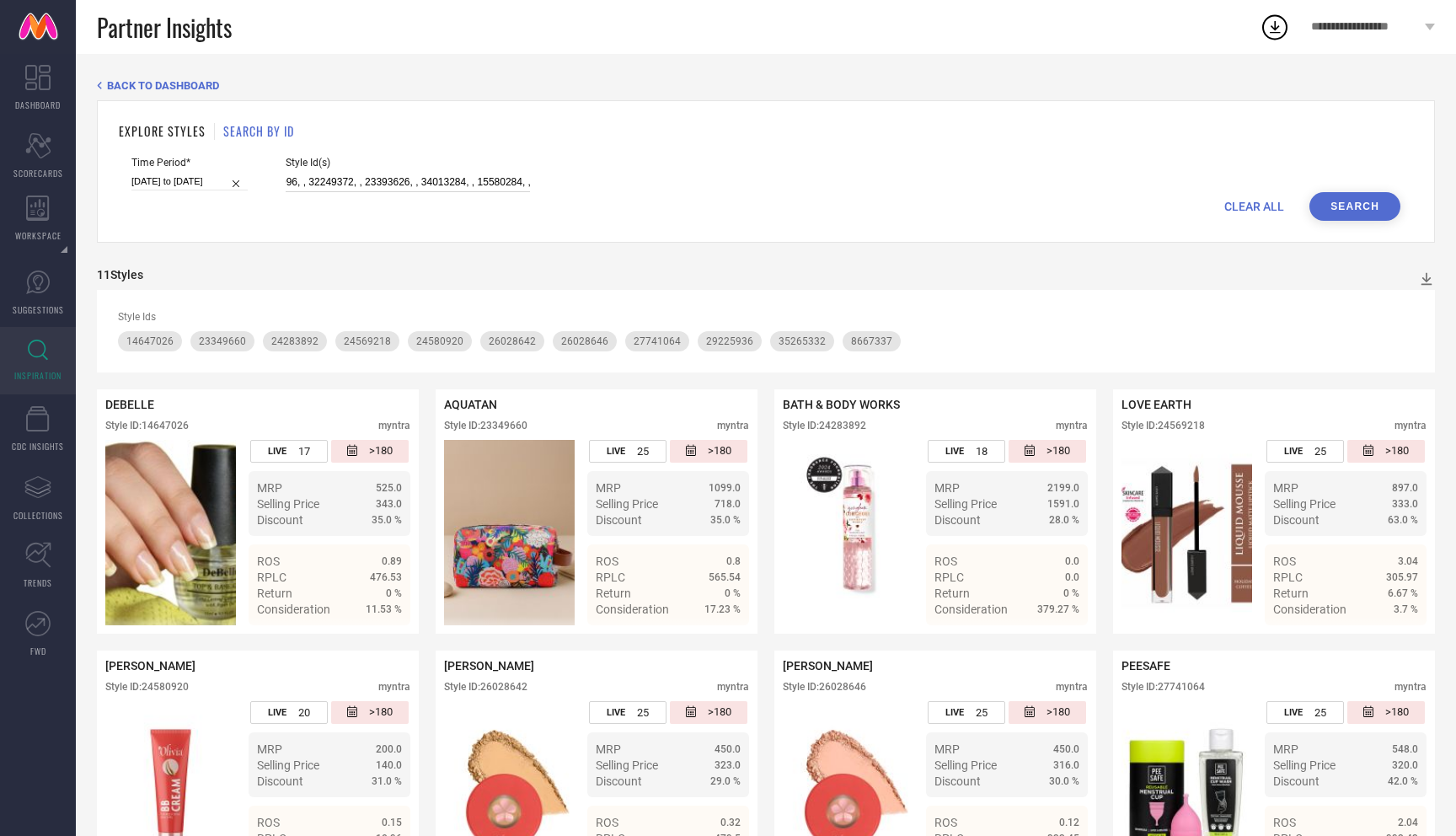
type input "33611385, , 29550710, , 31548858, , 17847998, , 14803066, , 17579096, , 3224937…"
click at [1342, 203] on button "Search" at bounding box center [1355, 206] width 91 height 28
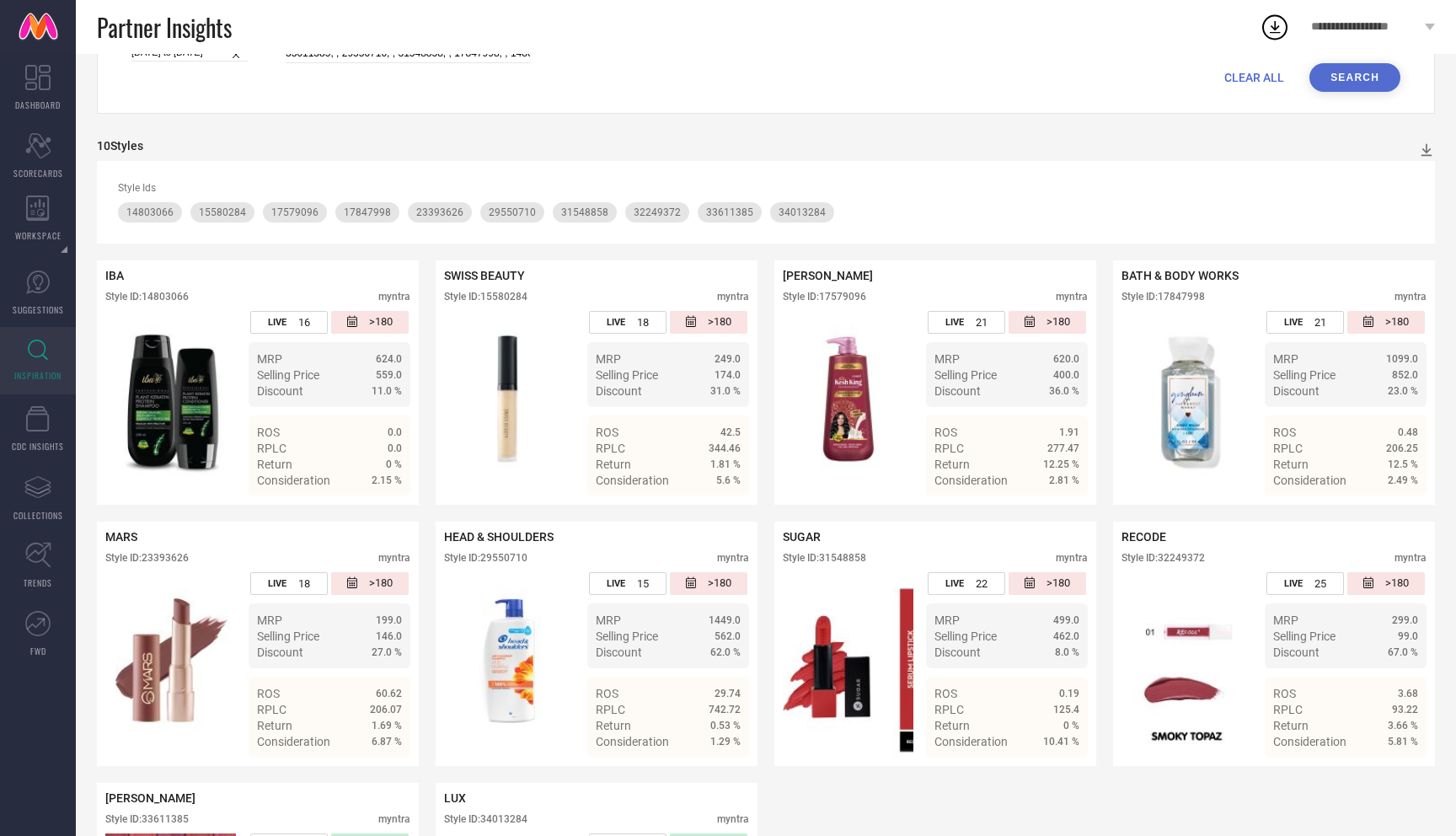
scroll to position [114, 0]
